Goal: Transaction & Acquisition: Book appointment/travel/reservation

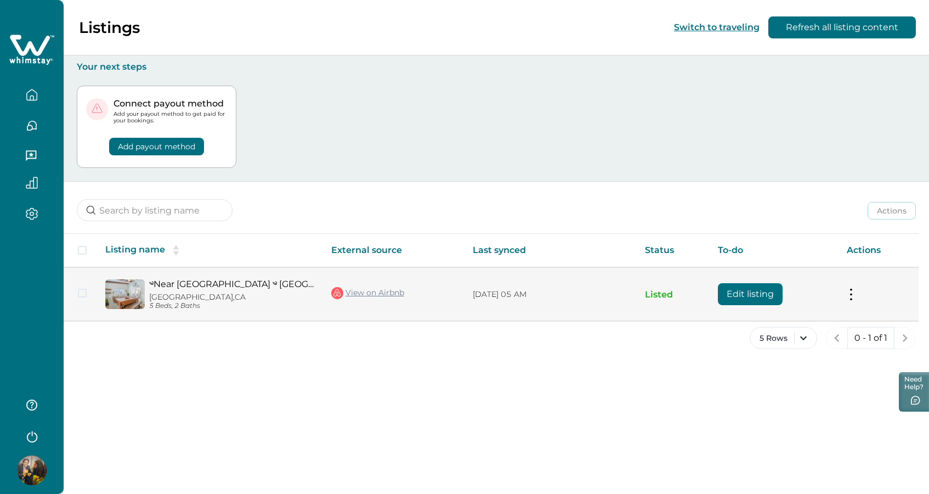
click at [180, 292] on p "[GEOGRAPHIC_DATA], [GEOGRAPHIC_DATA]" at bounding box center [231, 296] width 165 height 9
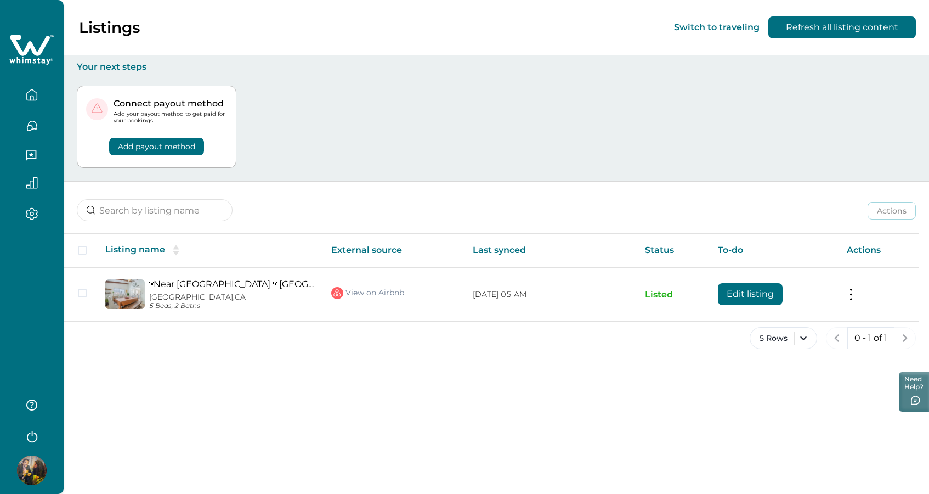
click at [39, 92] on button "button" at bounding box center [32, 95] width 46 height 22
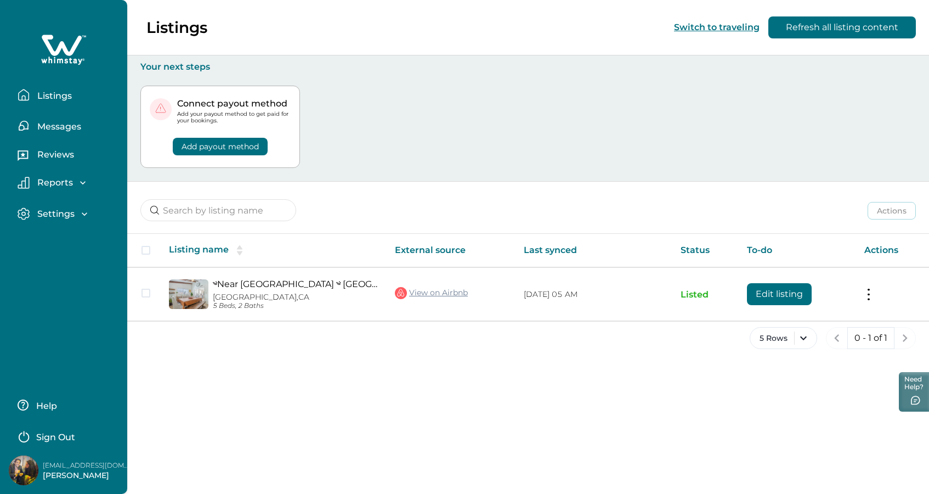
click at [421, 84] on div "Connect payout method Add your payout method to get paid for your bookings. Add…" at bounding box center [527, 126] width 775 height 109
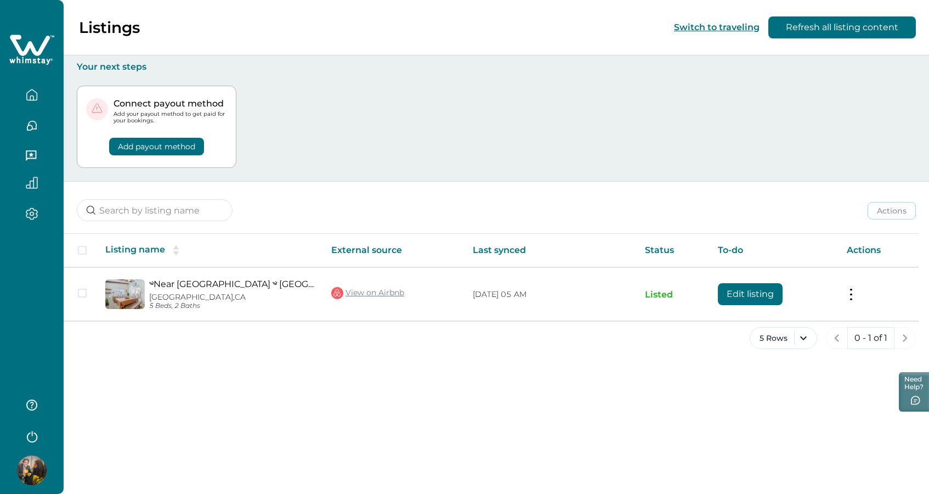
click at [370, 125] on div "Connect payout method Add your payout method to get paid for your bookings. Add…" at bounding box center [496, 126] width 839 height 109
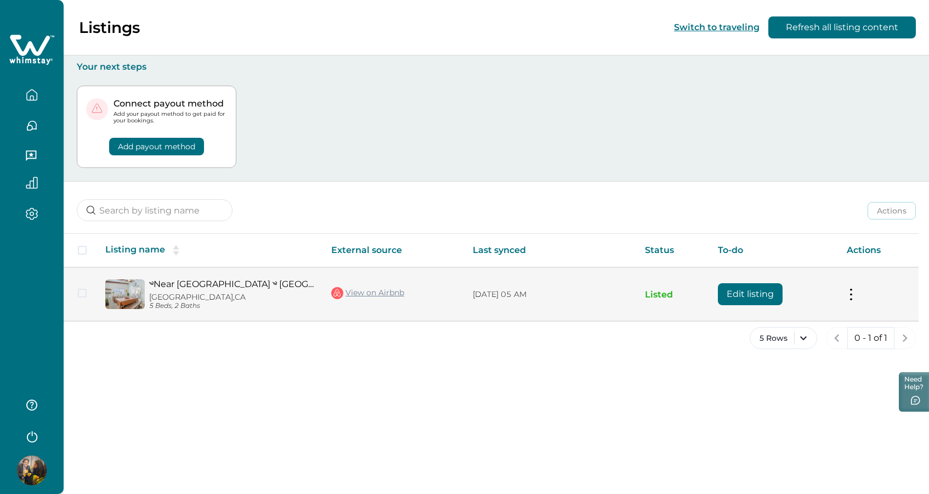
click at [849, 293] on button at bounding box center [851, 294] width 9 height 12
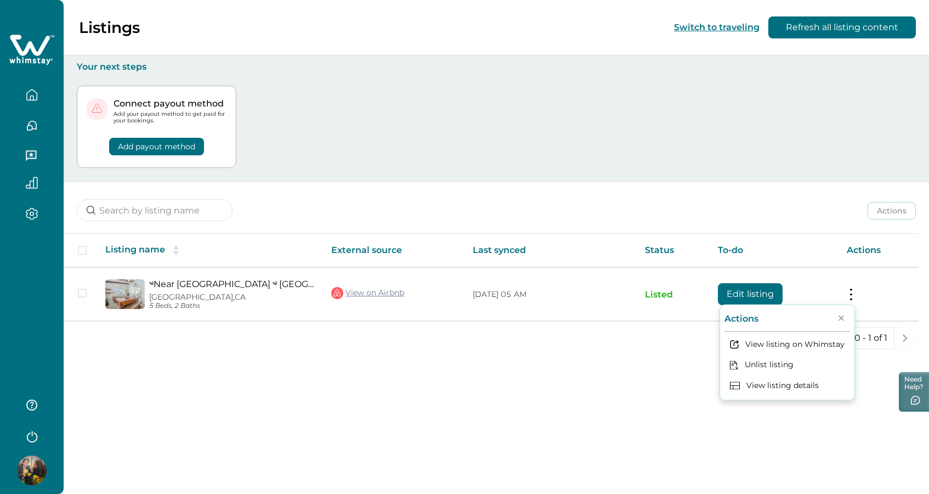
click at [732, 165] on div "Connect payout method Add your payout method to get paid for your bookings. Add…" at bounding box center [496, 126] width 839 height 109
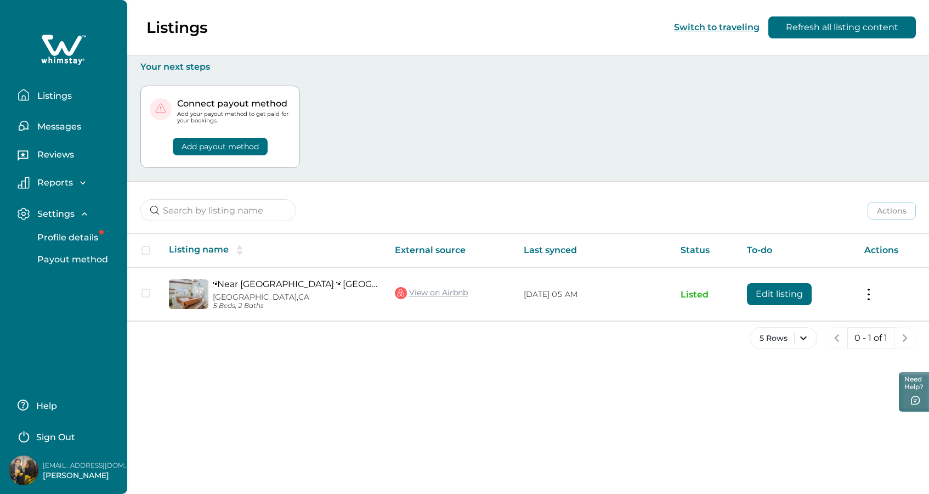
click at [287, 280] on link "༄Near [GEOGRAPHIC_DATA] ༄ [GEOGRAPHIC_DATA] Escape ༄ Hot Tub ༄ BBQ" at bounding box center [295, 284] width 165 height 10
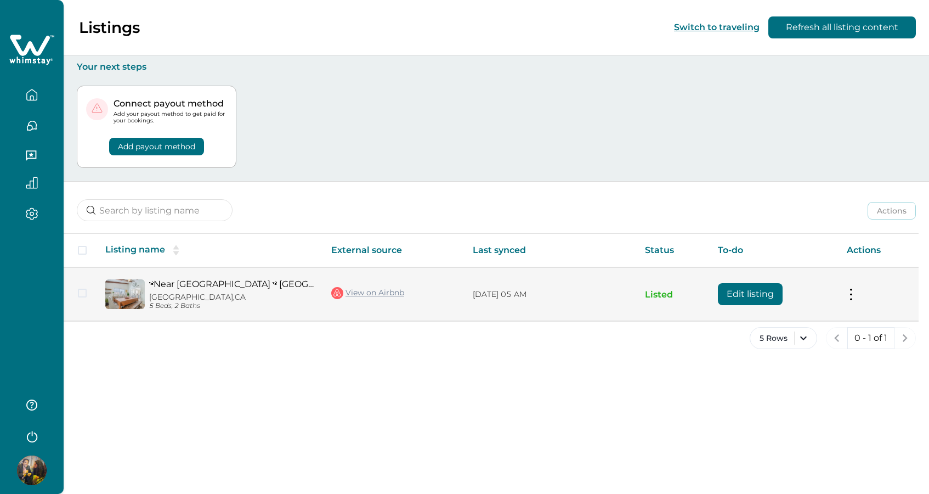
click at [247, 284] on link "༄Near [GEOGRAPHIC_DATA] ༄ [GEOGRAPHIC_DATA] Escape ༄ Hot Tub ༄ BBQ" at bounding box center [231, 284] width 165 height 10
